Goal: Find specific page/section: Find specific page/section

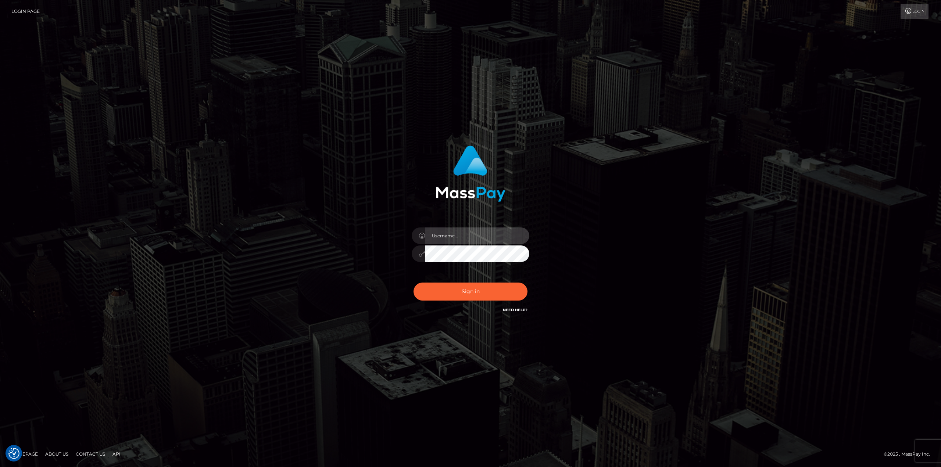
drag, startPoint x: 462, startPoint y: 234, endPoint x: 474, endPoint y: 239, distance: 13.0
click at [462, 234] on input "text" at bounding box center [477, 235] width 104 height 17
type input "Ahmed"
click at [413, 283] on button "Sign in" at bounding box center [470, 292] width 114 height 18
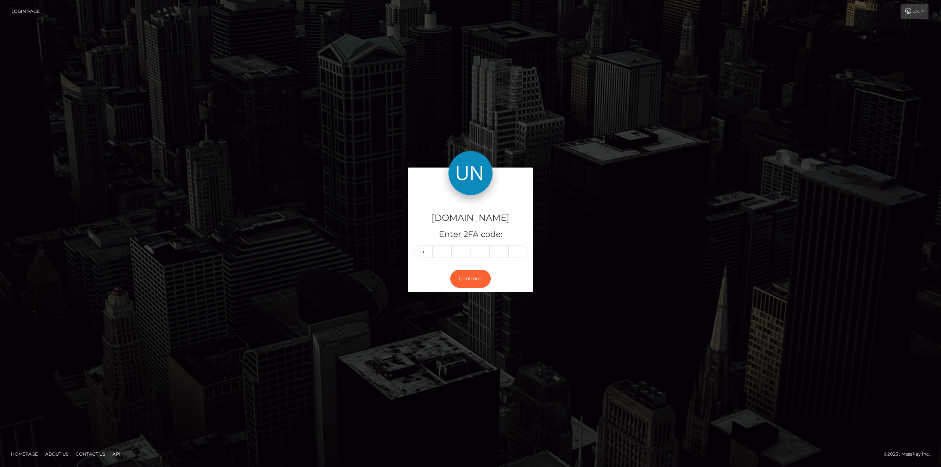
type input "7"
type input "3"
type input "7"
type input "6"
type input "5"
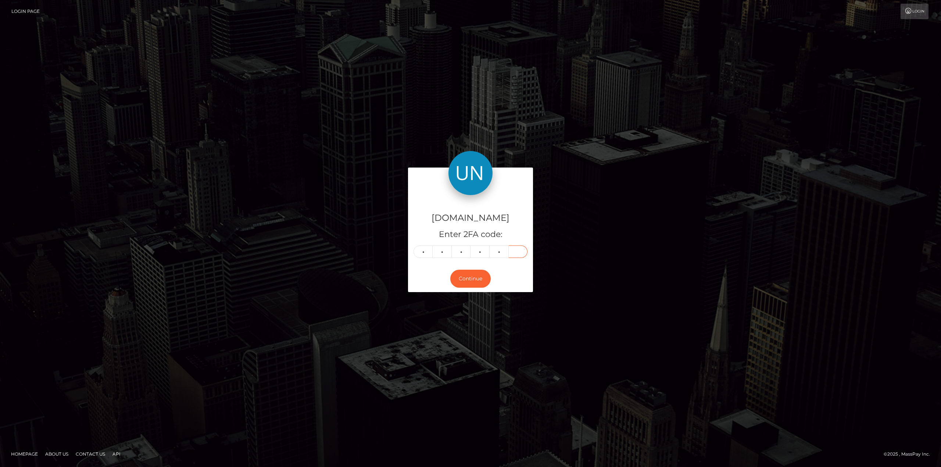
type input "8"
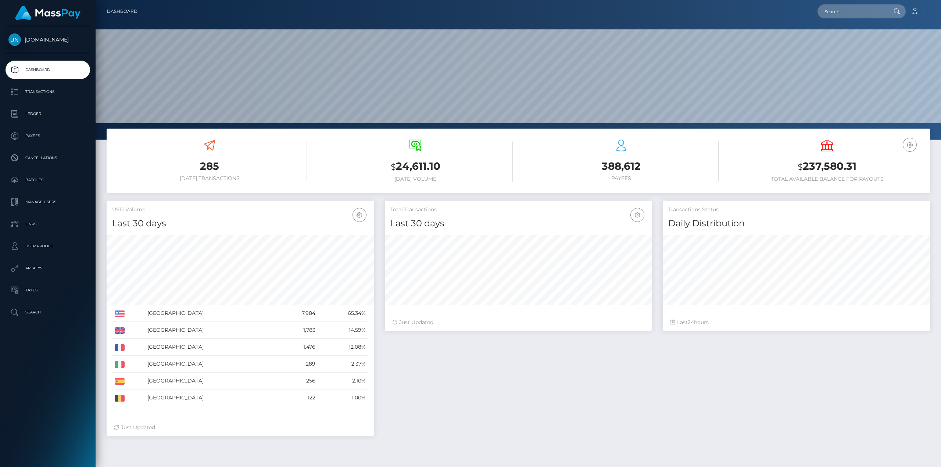
scroll to position [130, 267]
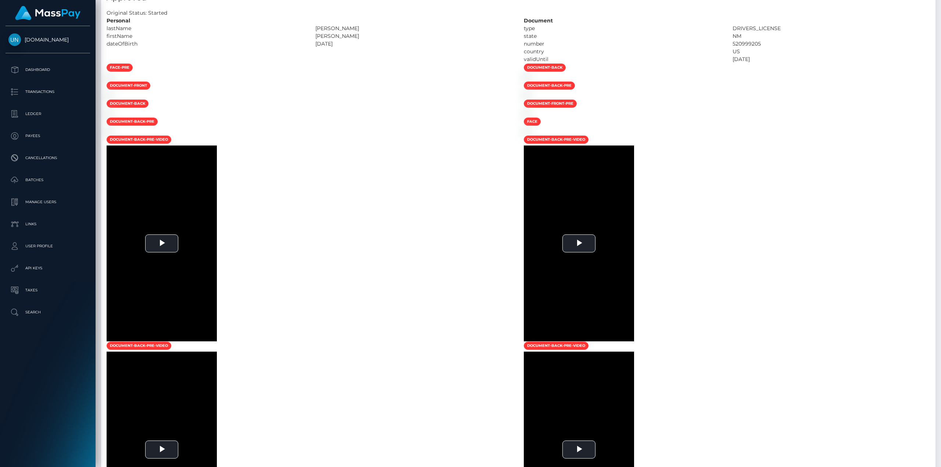
scroll to position [147, 0]
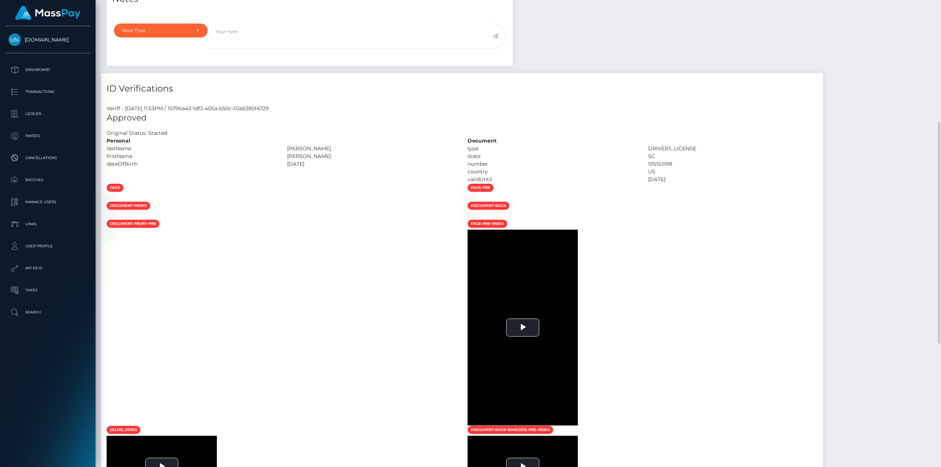
scroll to position [441, 0]
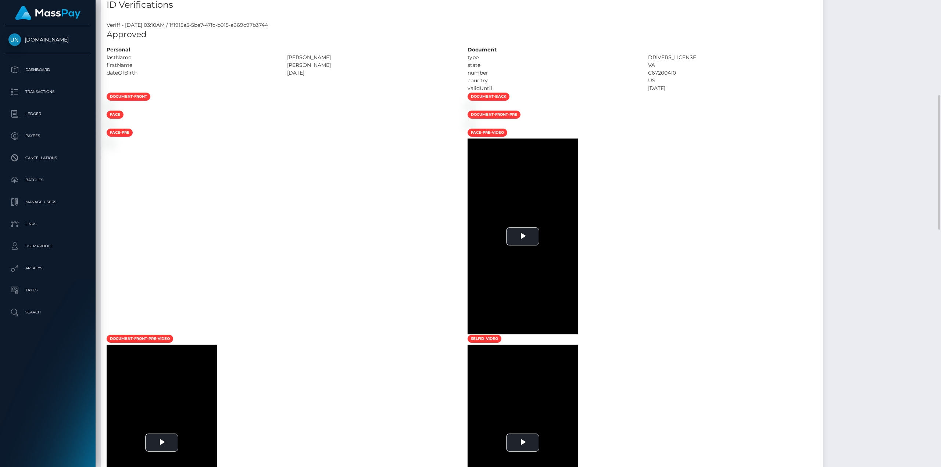
scroll to position [588, 0]
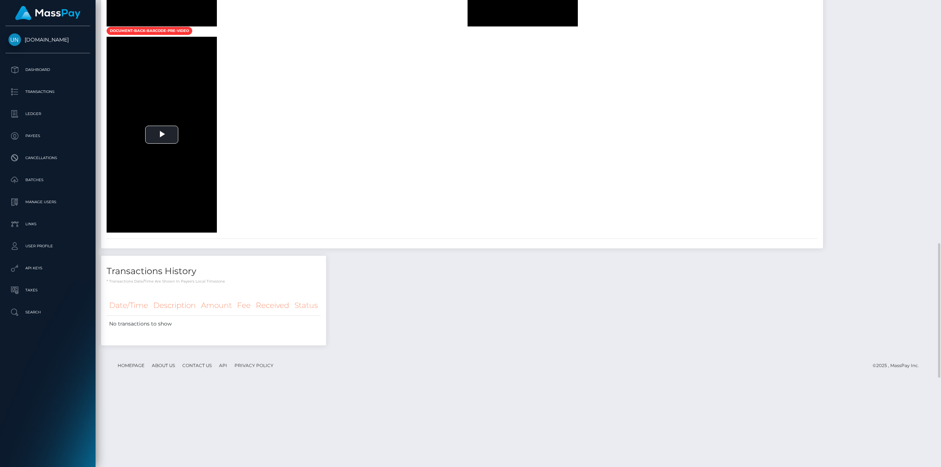
scroll to position [772, 0]
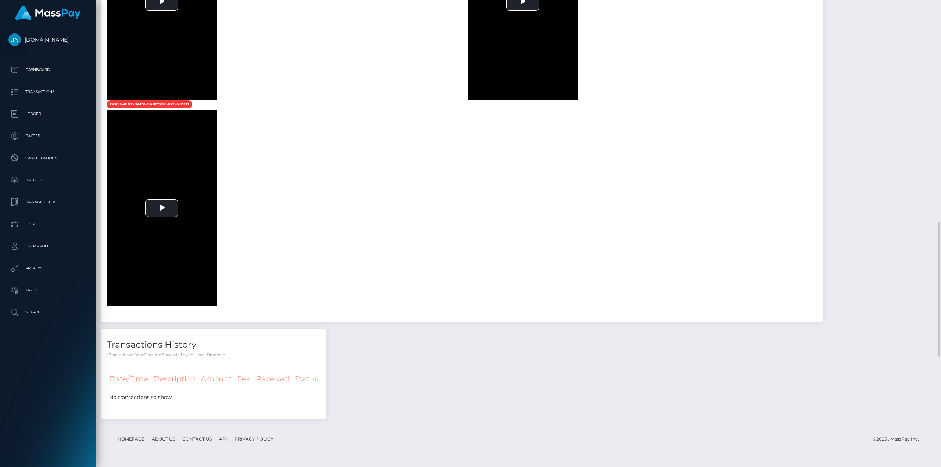
click at [523, 2] on span "Video Player" at bounding box center [523, 2] width 0 height 0
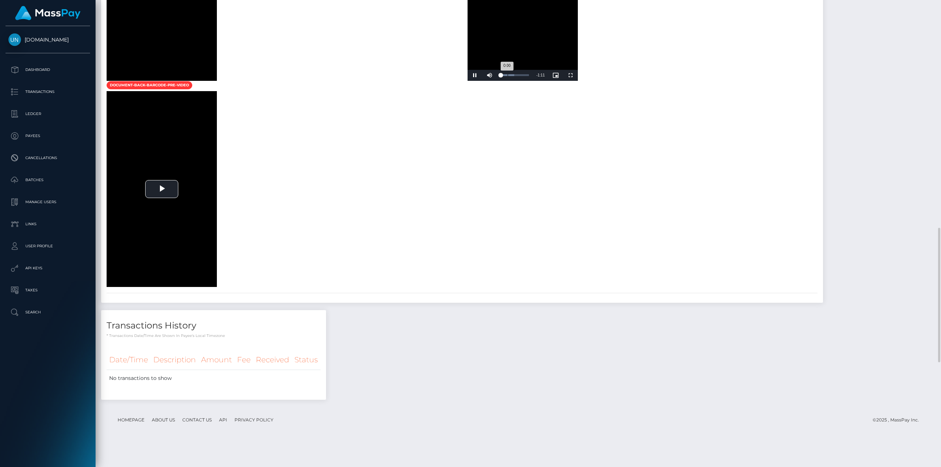
click at [533, 81] on div "Loaded : 48.03% 0:17 0:00" at bounding box center [515, 75] width 36 height 11
click at [533, 81] on div "Loaded : 79.06% 0:39 0:19" at bounding box center [515, 75] width 36 height 11
click at [529, 76] on div "Loaded : 100.00% 0:54 0:41" at bounding box center [515, 75] width 28 height 2
click at [529, 76] on div "Loaded : 100.00% 1:03 1:02" at bounding box center [515, 75] width 28 height 2
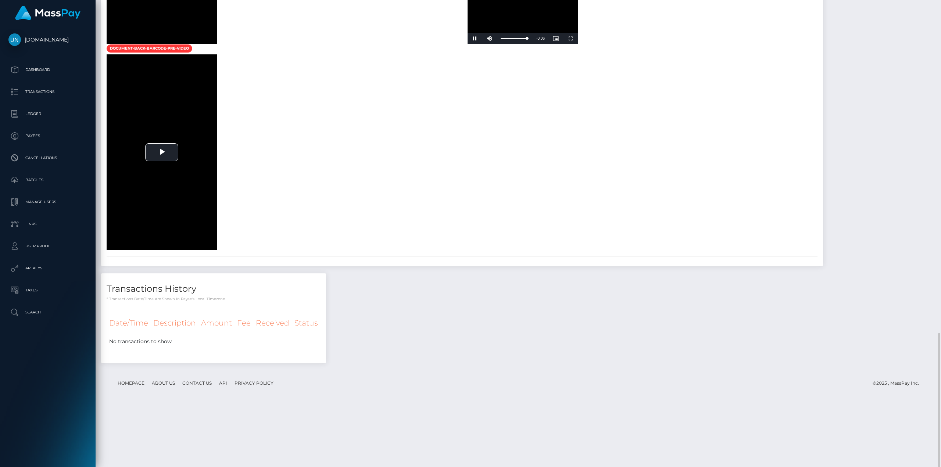
scroll to position [901, 0]
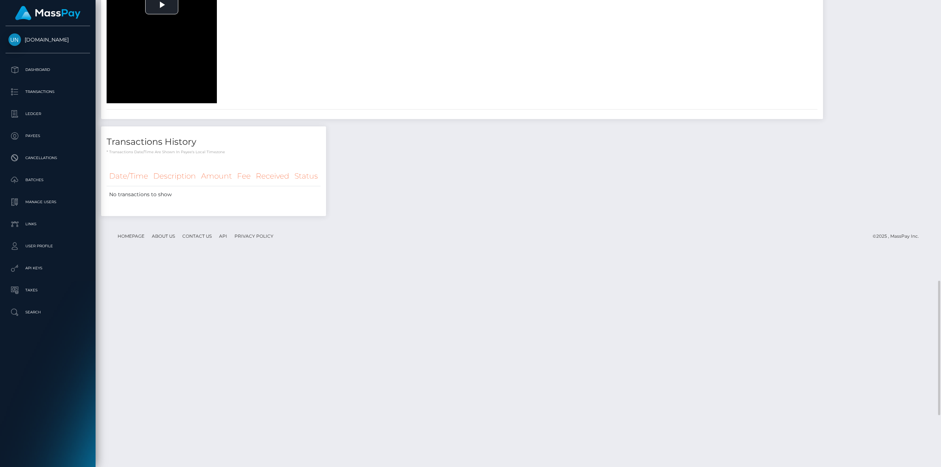
scroll to position [1122, 0]
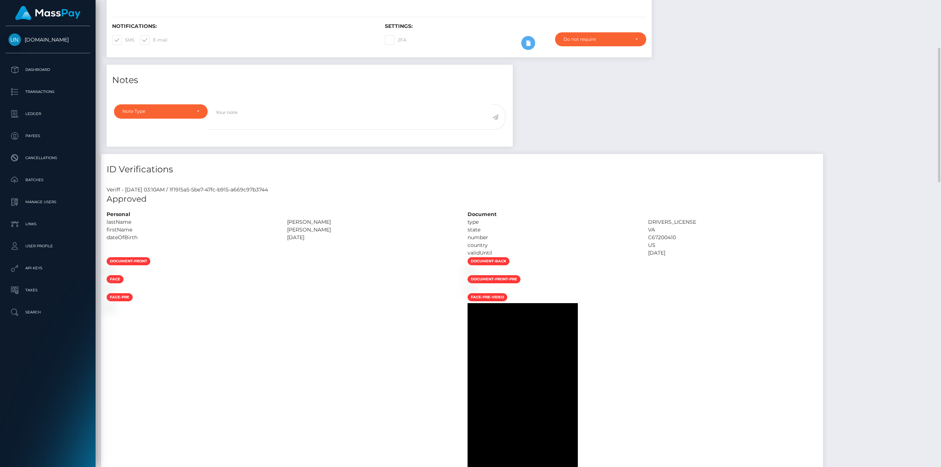
scroll to position [0, 0]
